Goal: Navigation & Orientation: Find specific page/section

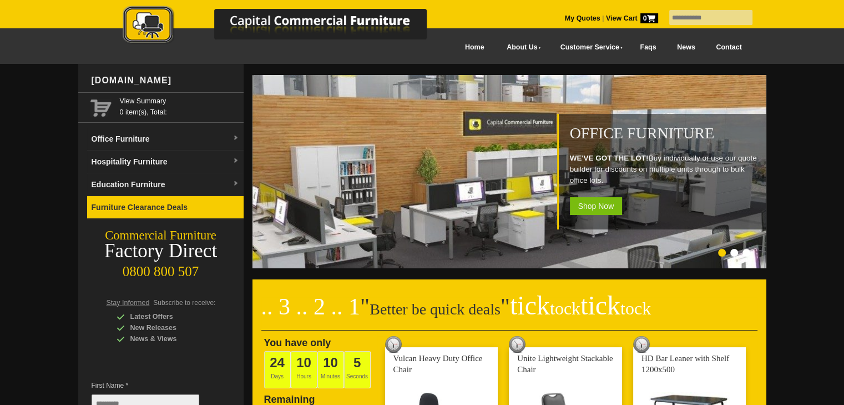
click at [163, 205] on link "Furniture Clearance Deals" at bounding box center [165, 207] width 157 height 23
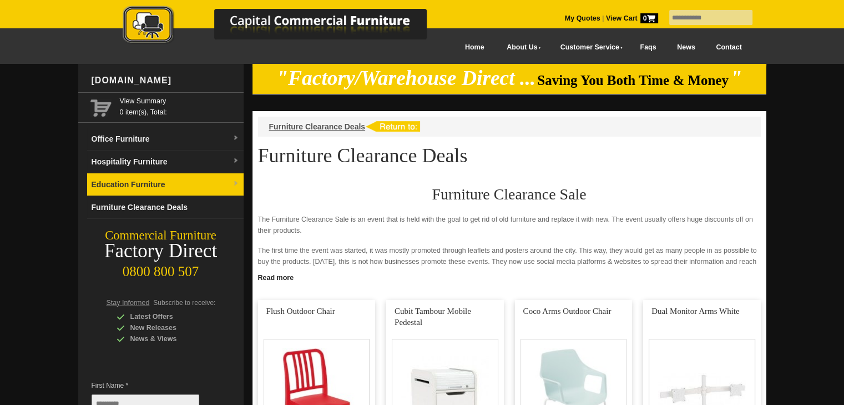
click at [226, 178] on link "Education Furniture" at bounding box center [165, 184] width 157 height 23
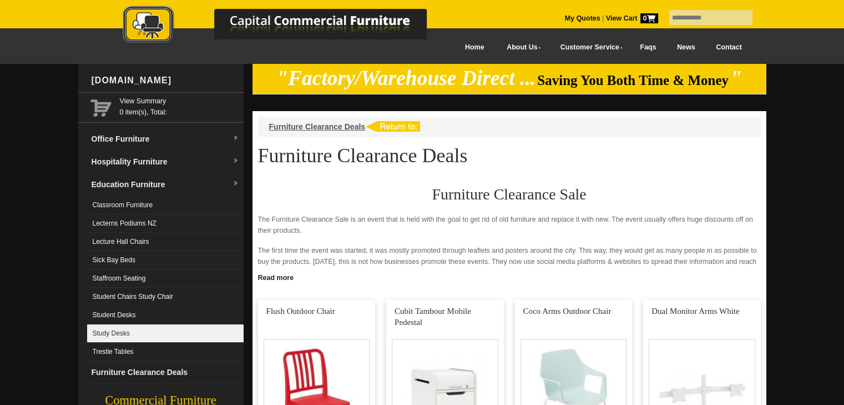
click at [116, 330] on link "Study Desks" at bounding box center [165, 333] width 157 height 18
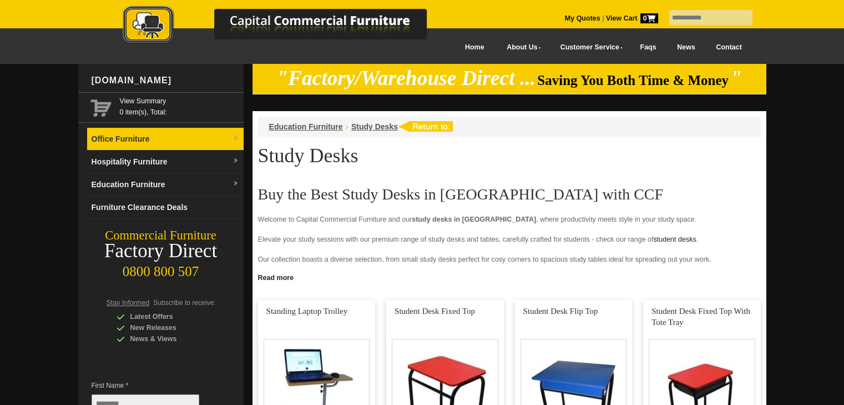
click at [180, 137] on link "Office Furniture" at bounding box center [165, 139] width 157 height 23
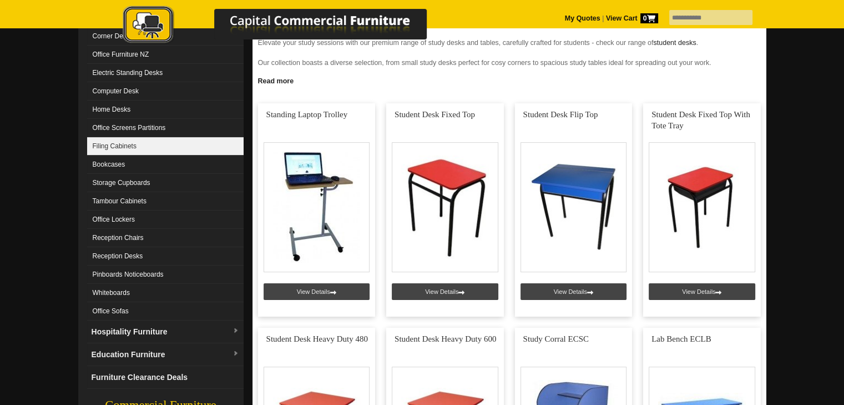
scroll to position [111, 0]
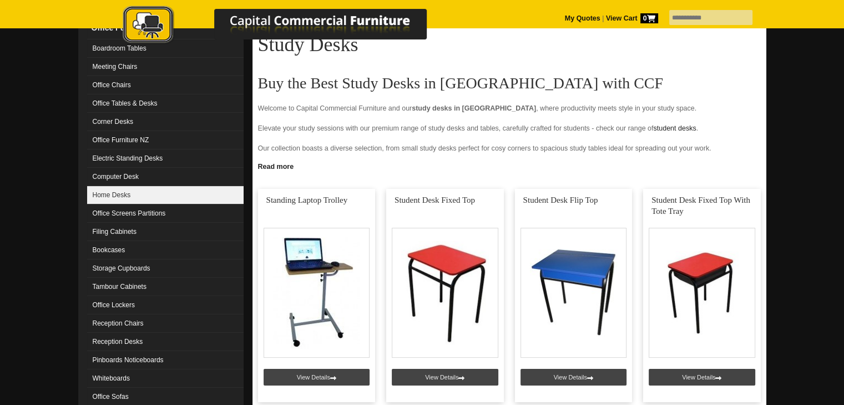
click at [125, 194] on link "Home Desks" at bounding box center [165, 195] width 157 height 18
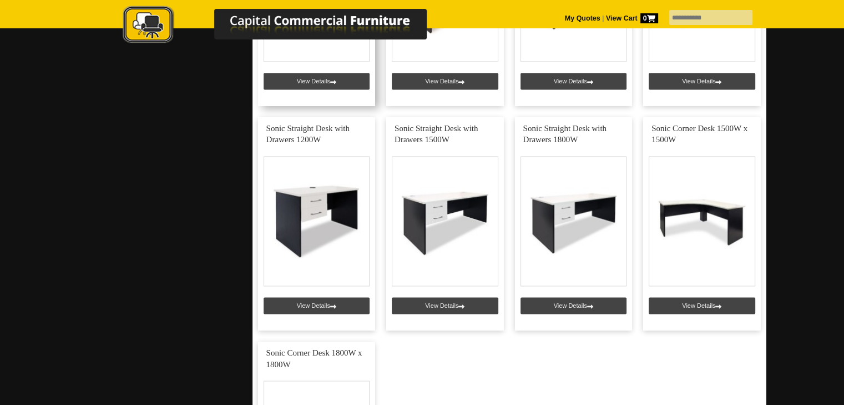
scroll to position [1609, 0]
